Goal: Use online tool/utility: Utilize a website feature to perform a specific function

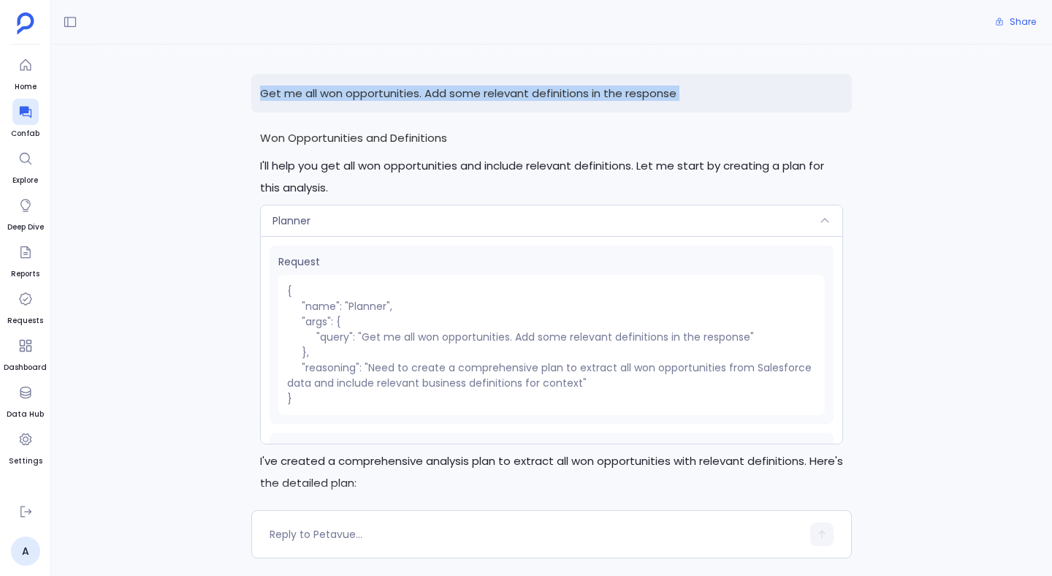
click at [462, 88] on p "Get me all won opportunities. Add some relevant definitions in the response" at bounding box center [551, 93] width 601 height 39
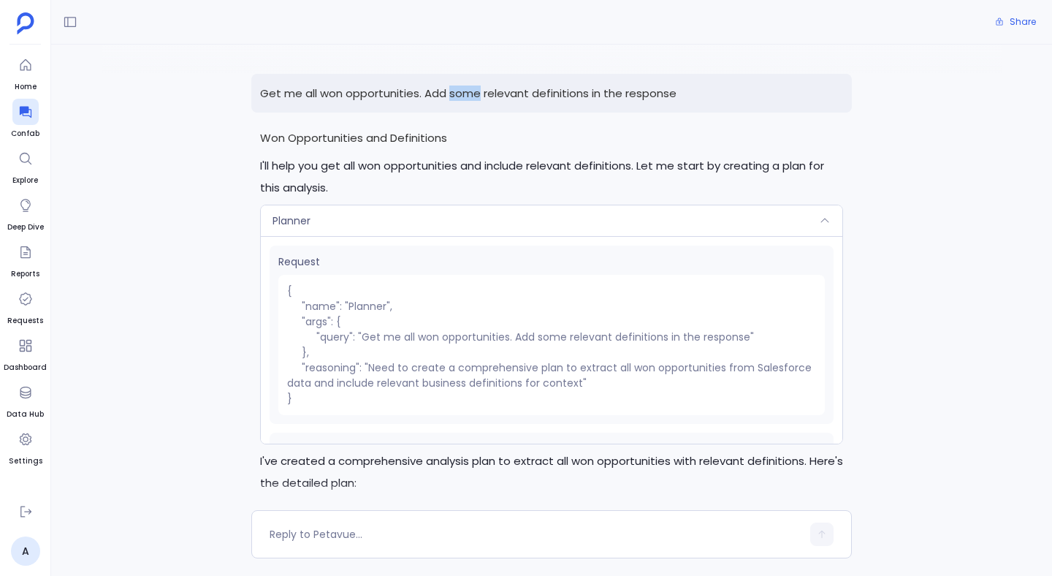
click at [462, 88] on p "Get me all won opportunities. Add some relevant definitions in the response" at bounding box center [551, 93] width 601 height 39
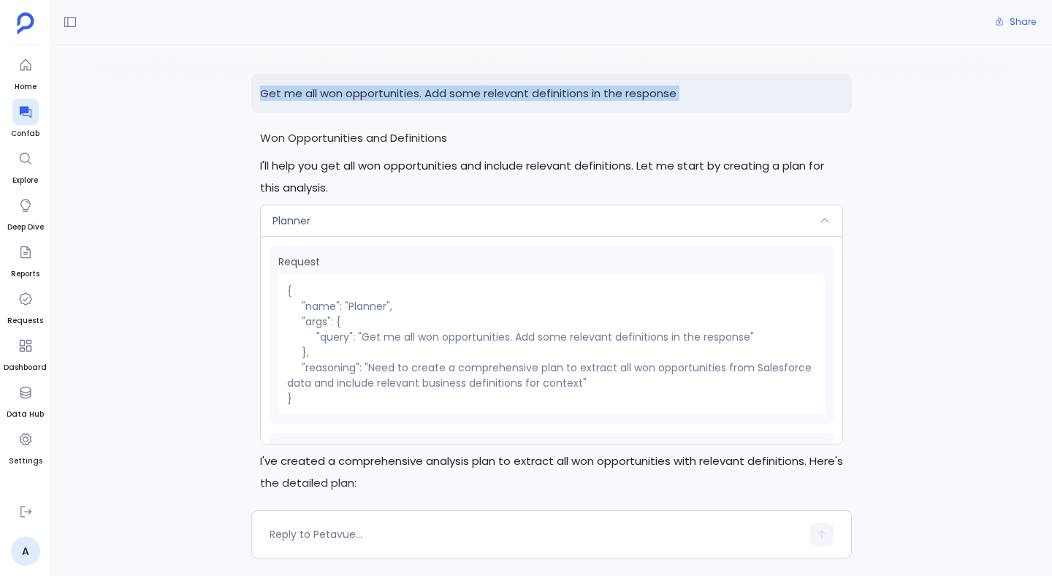
click at [462, 88] on p "Get me all won opportunities. Add some relevant definitions in the response" at bounding box center [551, 93] width 601 height 39
click at [400, 91] on p "Get me all won opportunities. Add some relevant definitions in the response" at bounding box center [551, 93] width 601 height 39
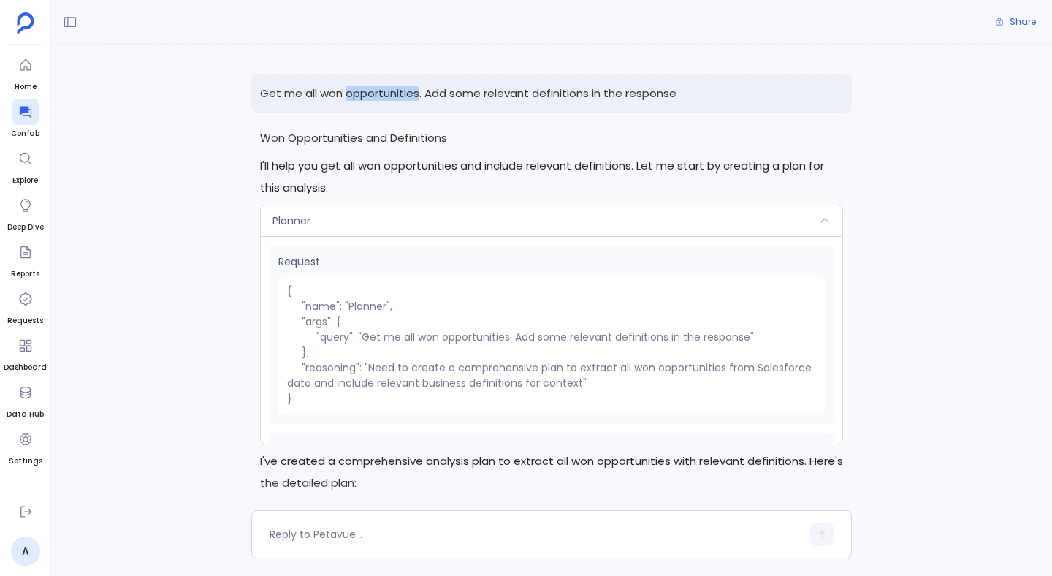
click at [400, 91] on p "Get me all won opportunities. Add some relevant definitions in the response" at bounding box center [551, 93] width 601 height 39
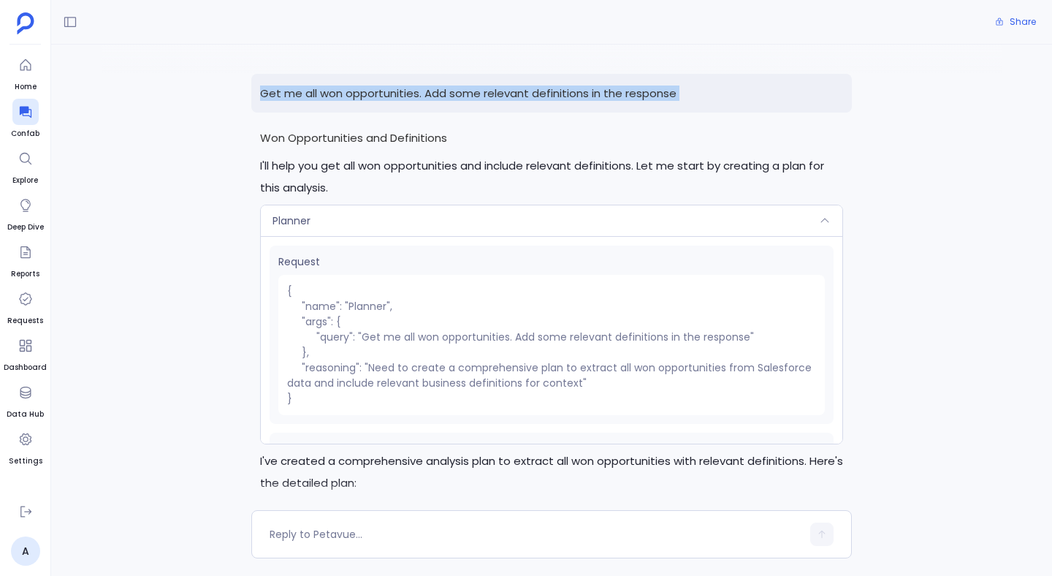
click at [400, 91] on p "Get me all won opportunities. Add some relevant definitions in the response" at bounding box center [551, 93] width 601 height 39
click at [28, 112] on icon at bounding box center [25, 111] width 15 height 15
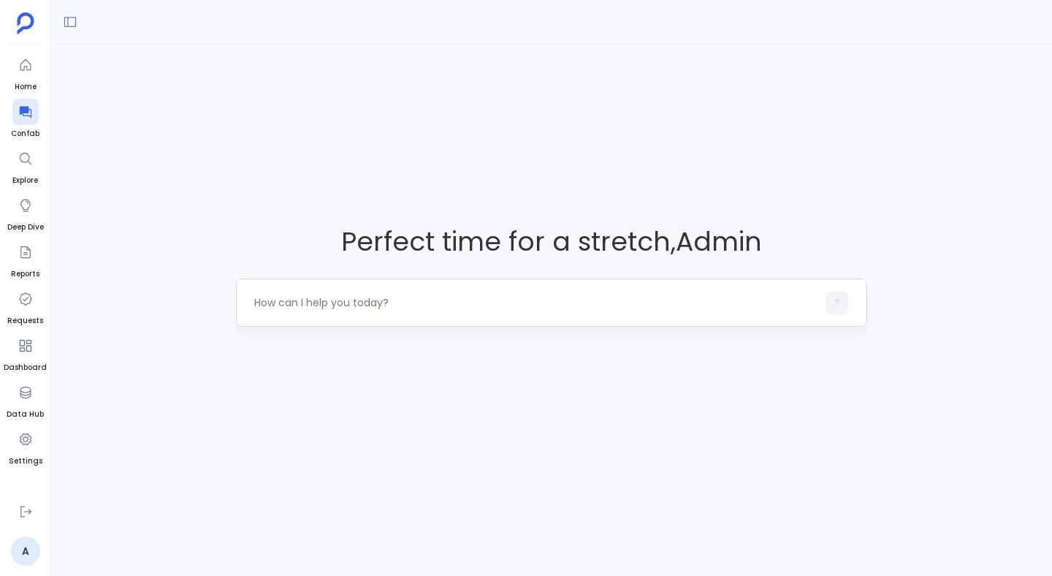
click at [291, 300] on textarea at bounding box center [535, 302] width 563 height 15
type textarea "Get me all won opportunities. Add some relevant definitions in the response"
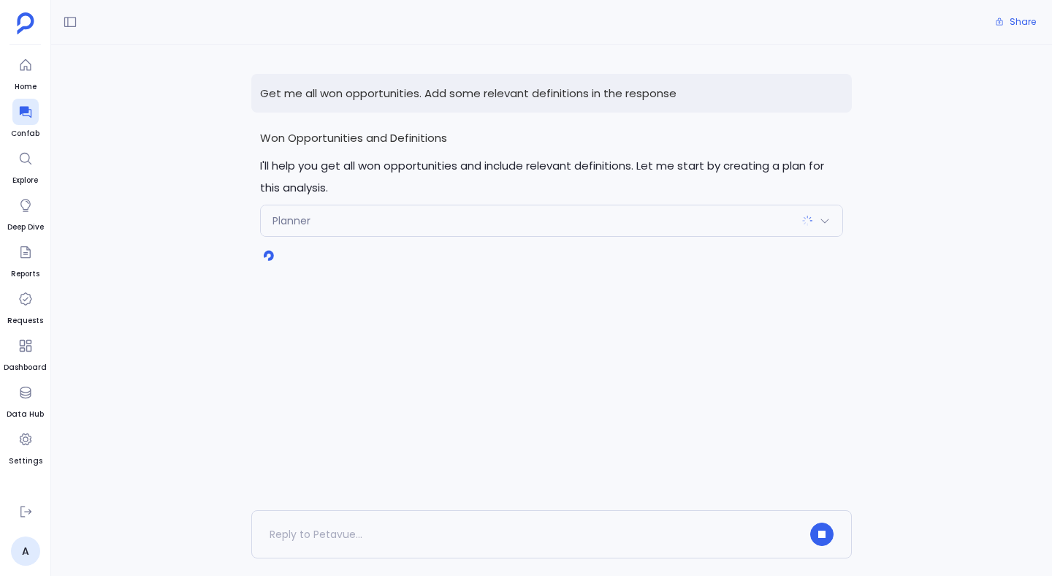
click at [283, 224] on span "Planner" at bounding box center [292, 220] width 38 height 15
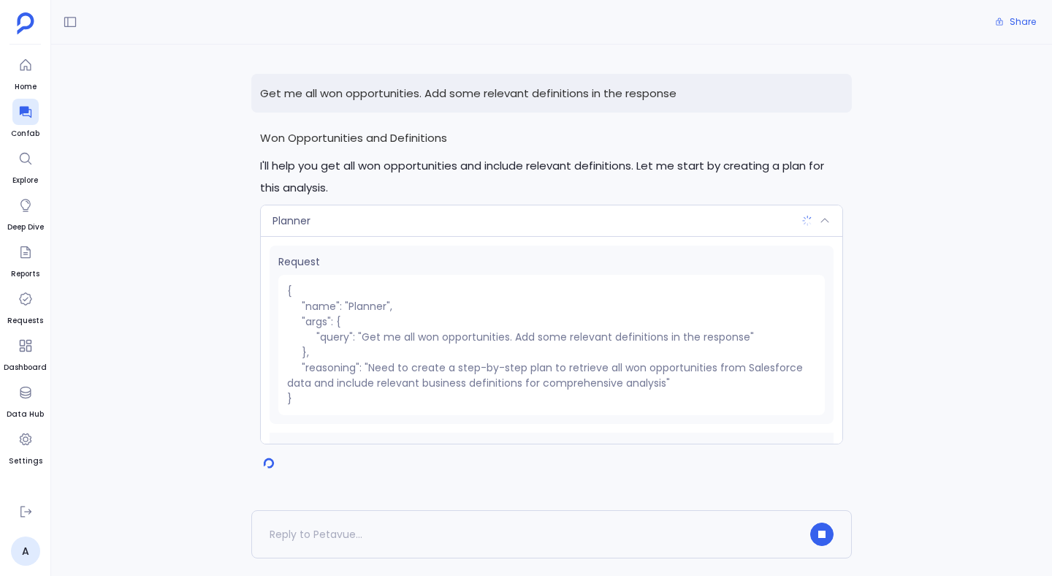
scroll to position [72, 0]
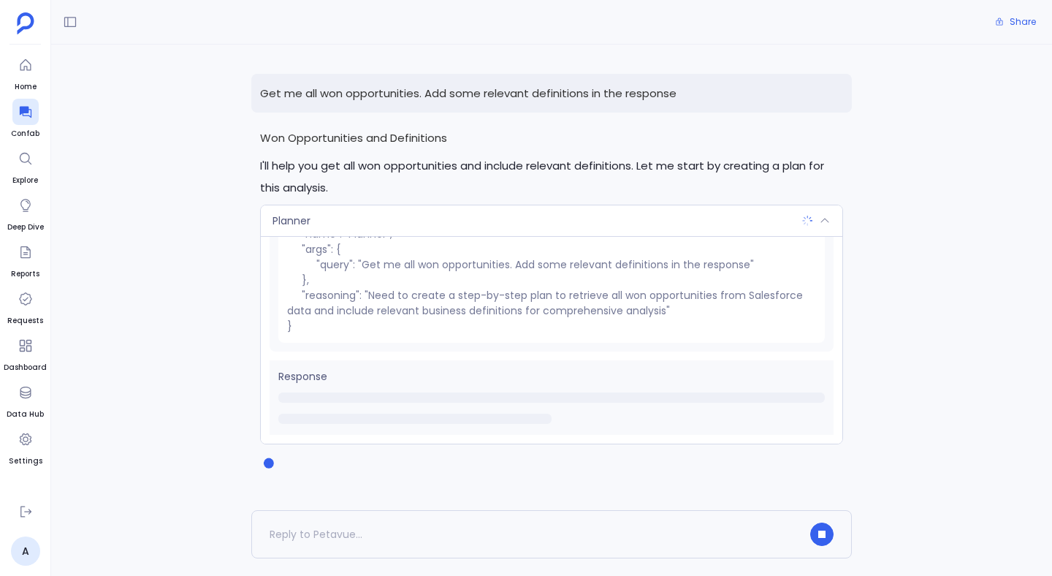
click at [320, 219] on div "Planner" at bounding box center [552, 220] width 582 height 31
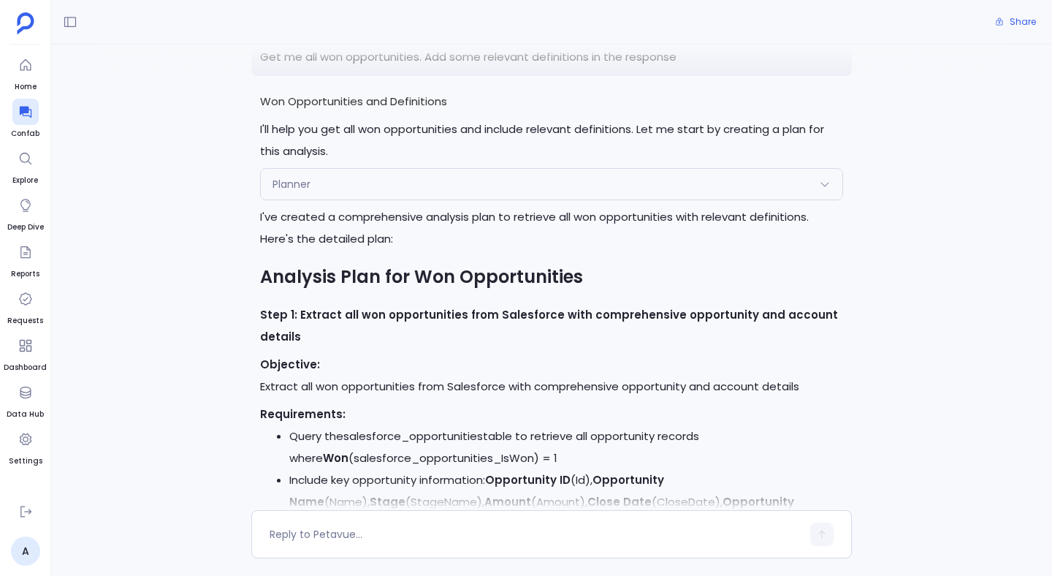
scroll to position [20, 0]
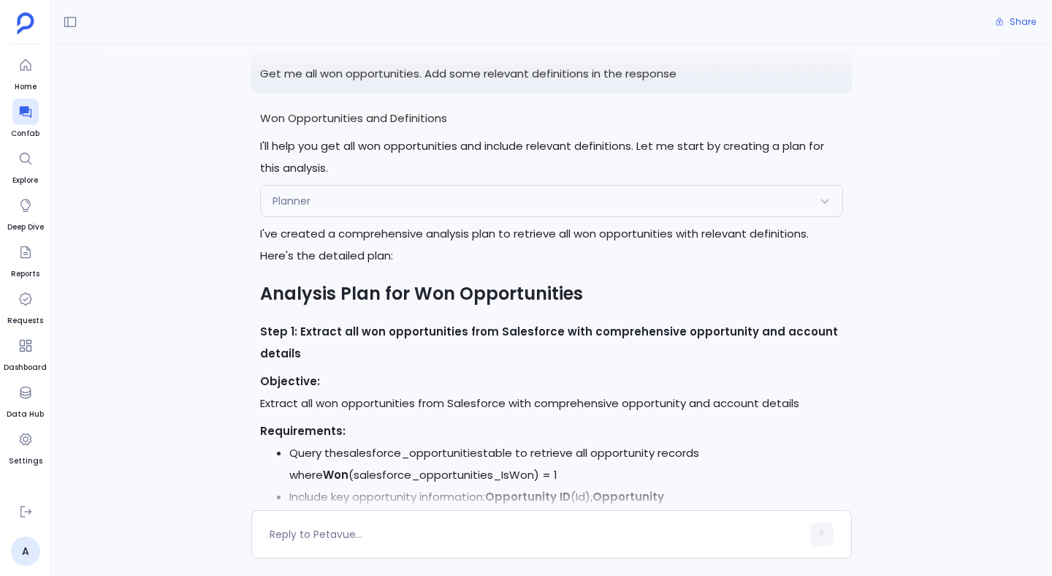
click at [373, 202] on div "Planner" at bounding box center [552, 201] width 582 height 31
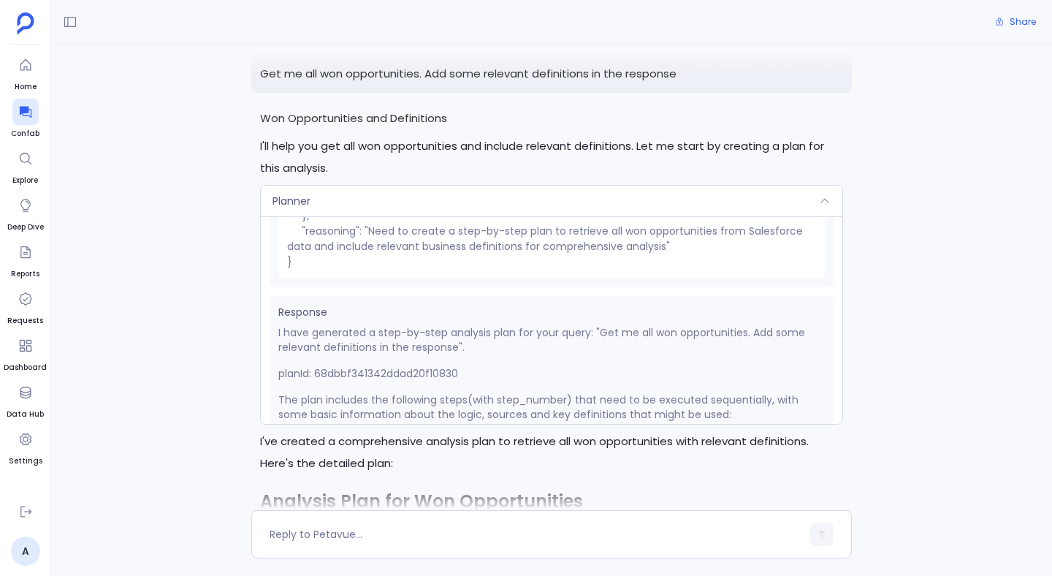
scroll to position [182, 0]
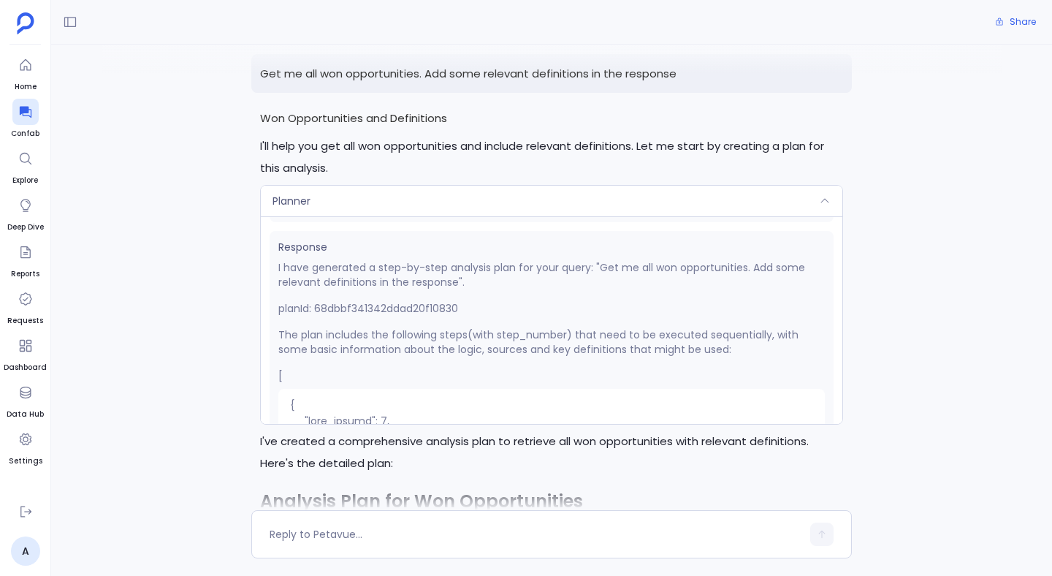
click at [383, 305] on p "planId: 68dbbf341342ddad20f10830" at bounding box center [551, 308] width 546 height 15
copy p "68dbbf341342ddad20f10830"
